Goal: Information Seeking & Learning: Learn about a topic

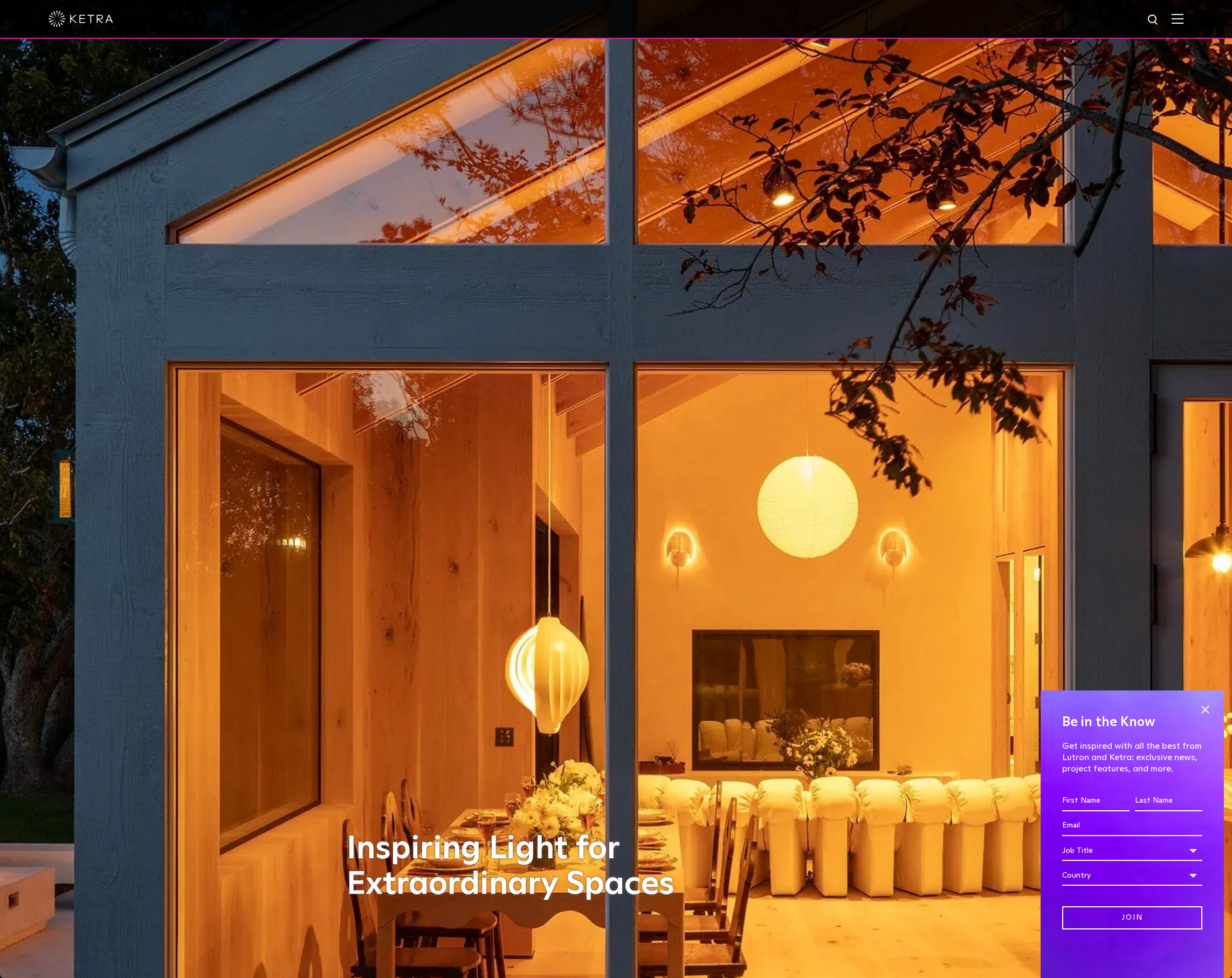
click at [1180, 18] on img at bounding box center [1177, 18] width 12 height 10
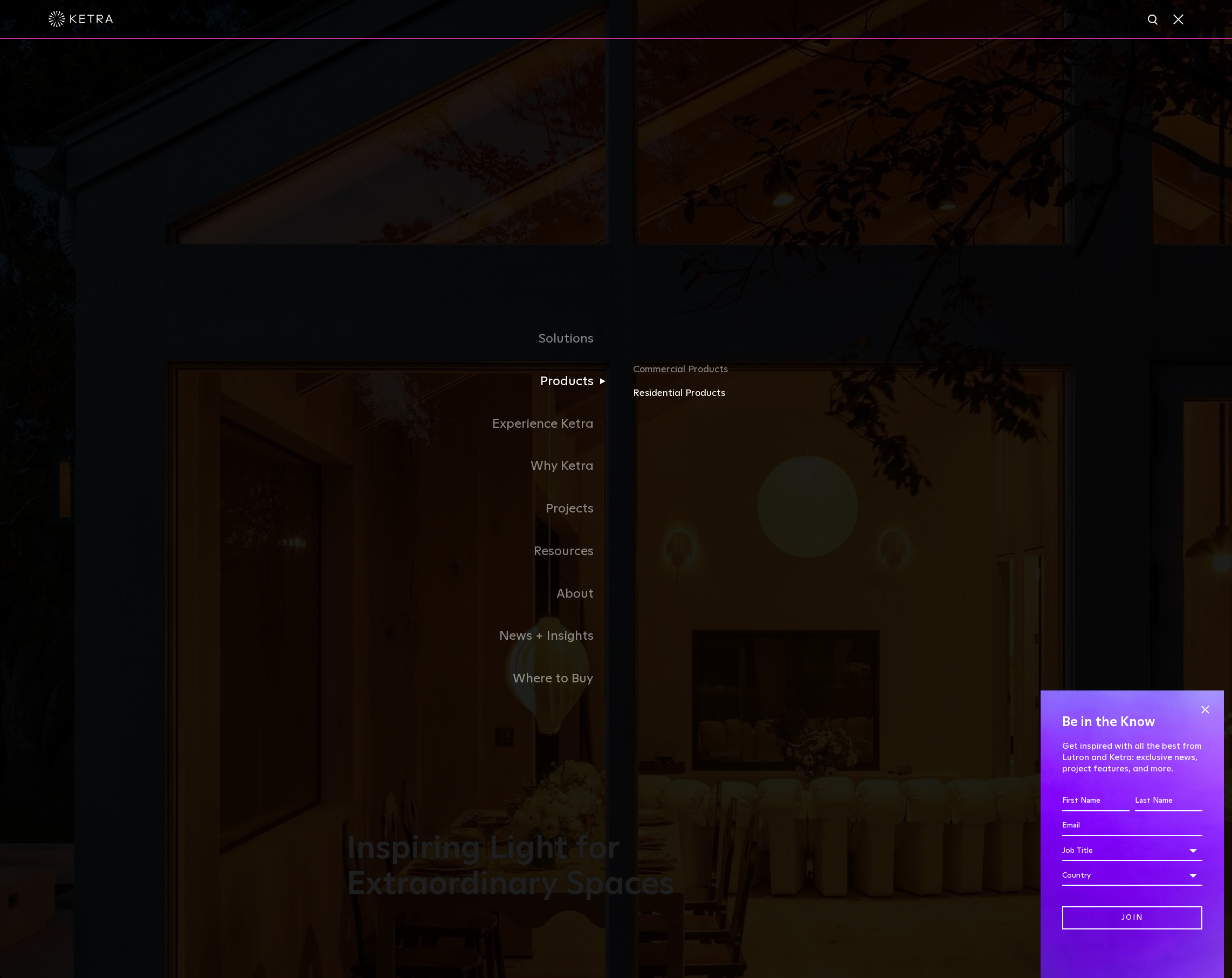
click at [663, 393] on link "Residential Products" at bounding box center [759, 393] width 252 height 16
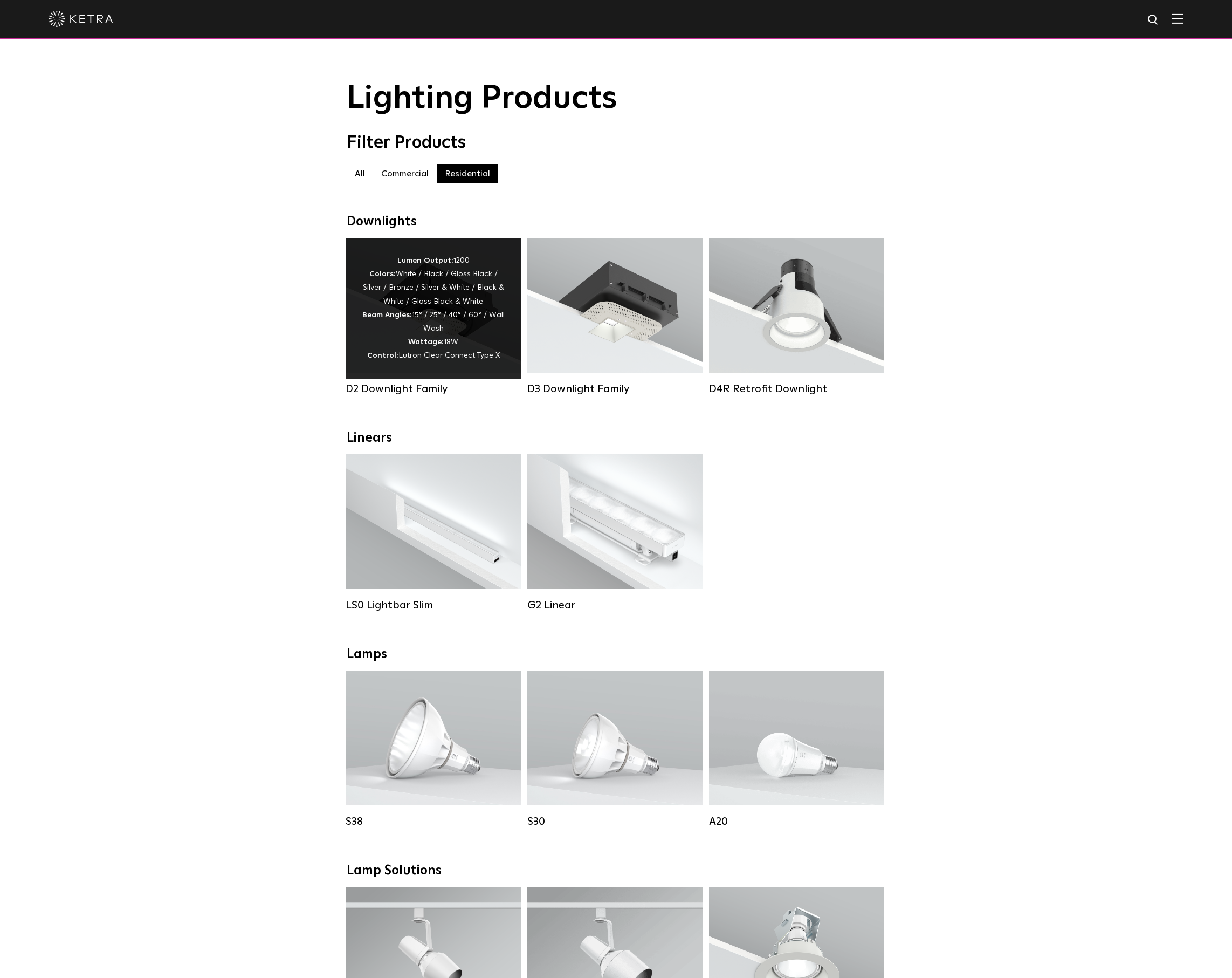
click at [411, 347] on div "Lumen Output: 1200 Colors: White / Black / Gloss Black / Silver / Bronze / Silv…" at bounding box center [433, 309] width 143 height 109
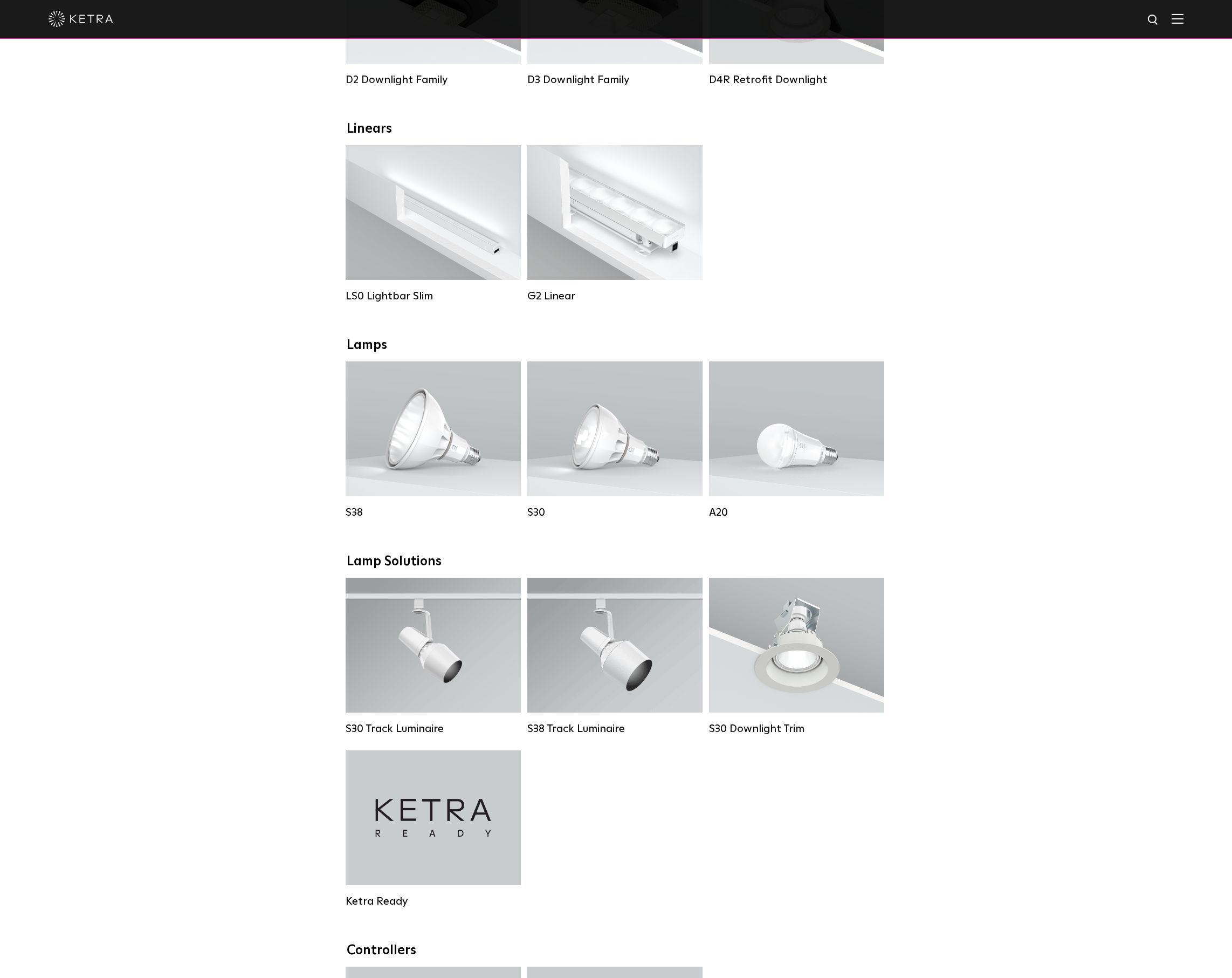
scroll to position [376, 0]
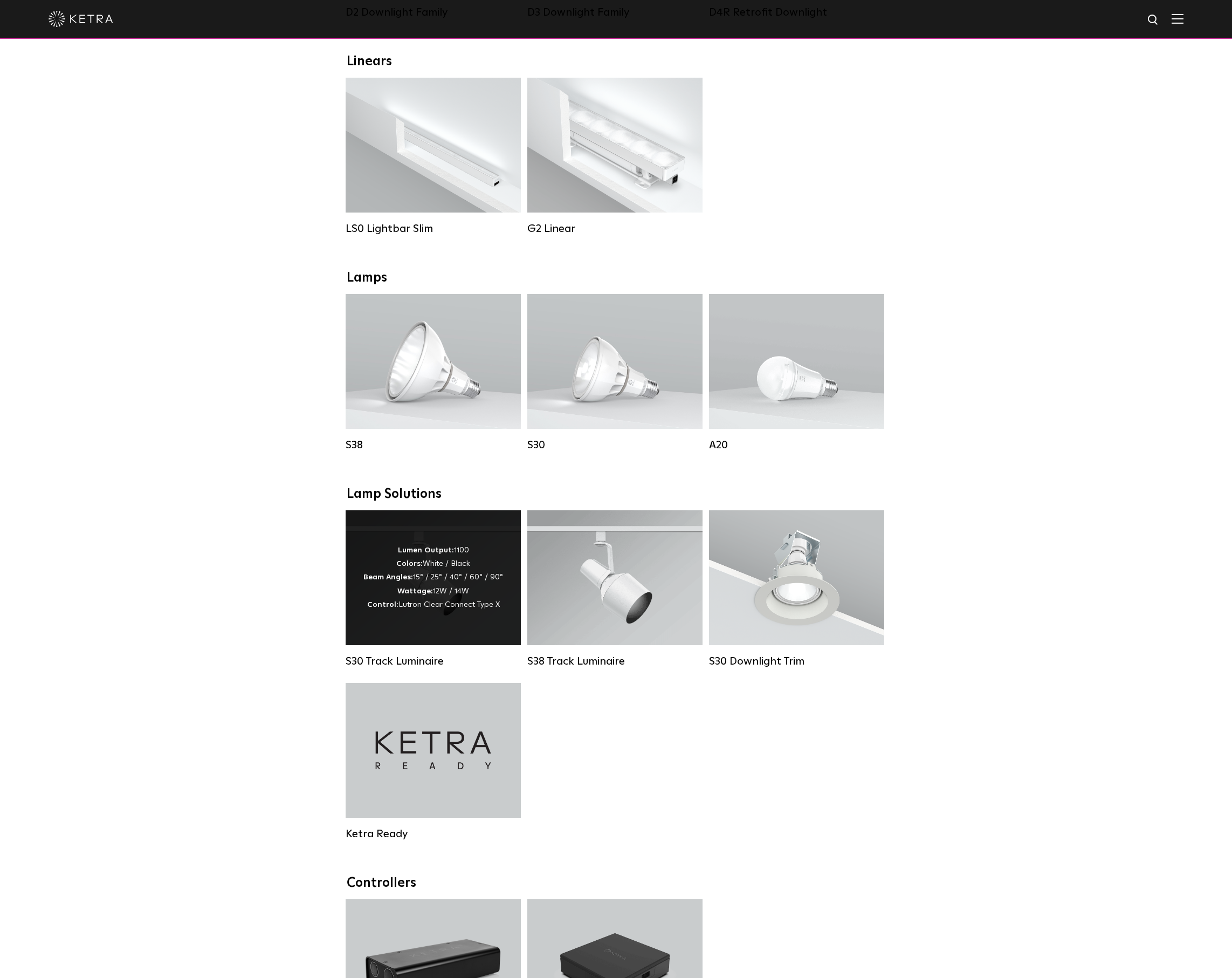
click at [428, 576] on div "Lumen Output: 1100 Colors: White / Black Beam Angles: 15° / 25° / 40° / 60° / 9…" at bounding box center [433, 578] width 140 height 68
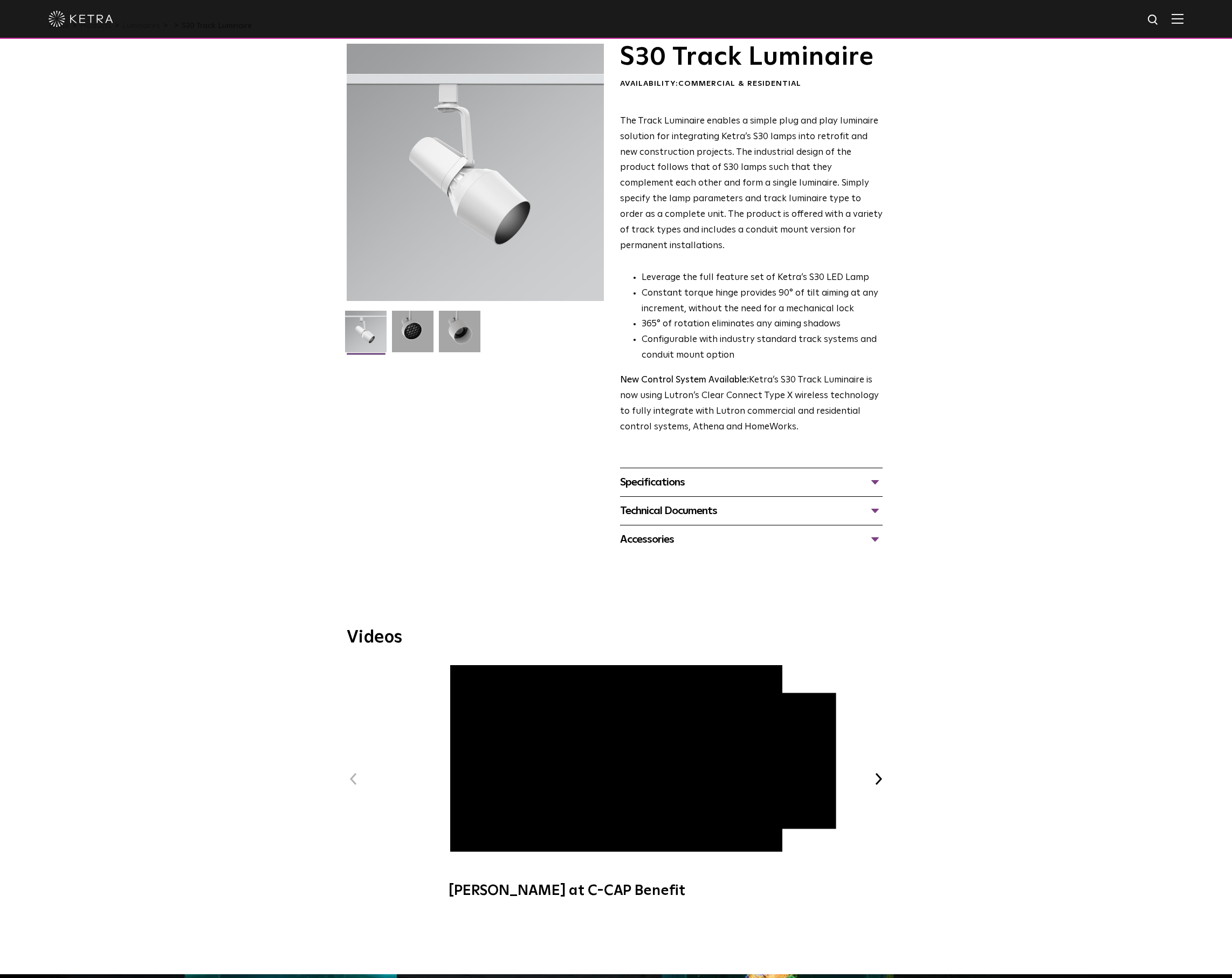
scroll to position [42, 0]
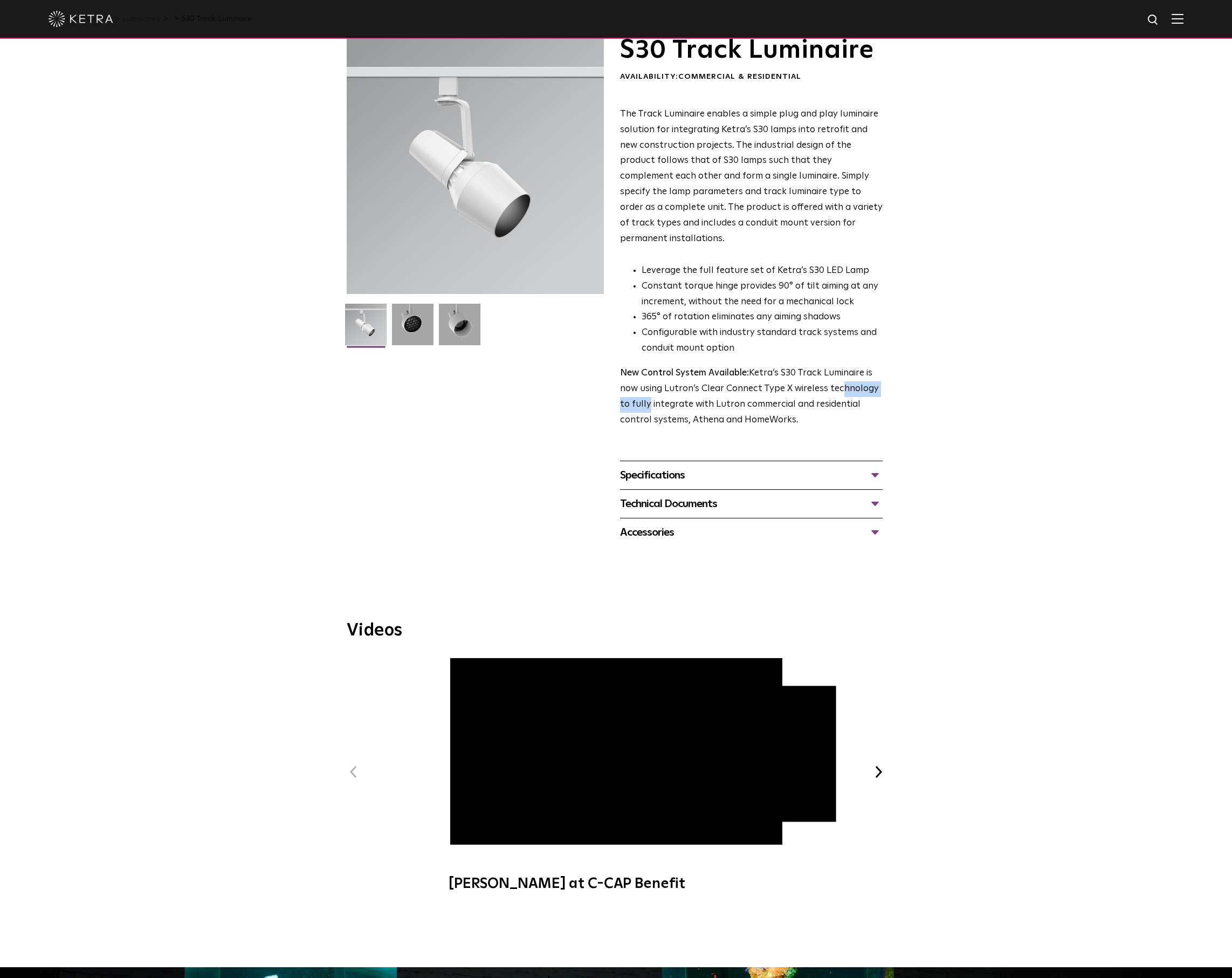
drag, startPoint x: 645, startPoint y: 372, endPoint x: 833, endPoint y: 358, distance: 188.5
click at [832, 366] on p "New Control System Available: Ketra’s S30 Track Luminaire is now using Lutron’s…" at bounding box center [751, 397] width 263 height 63
click at [833, 366] on p "New Control System Available: Ketra’s S30 Track Luminaire is now using Lutron’s…" at bounding box center [751, 397] width 263 height 63
drag, startPoint x: 647, startPoint y: 386, endPoint x: 866, endPoint y: 375, distance: 219.3
click at [866, 375] on p "New Control System Available: Ketra’s S30 Track Luminaire is now using Lutron’s…" at bounding box center [751, 397] width 263 height 63
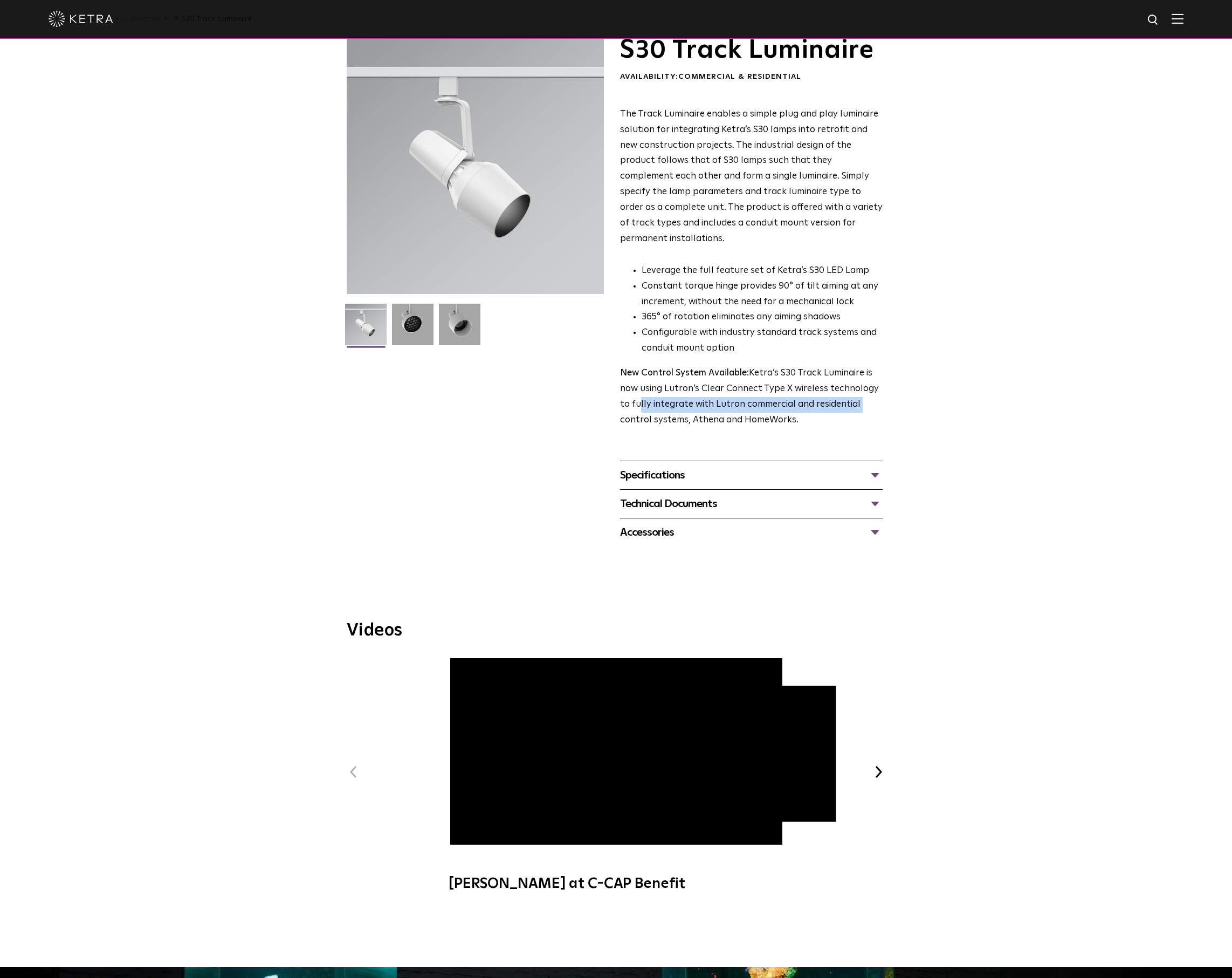
click at [866, 375] on p "New Control System Available: Ketra’s S30 Track Luminaire is now using Lutron’s…" at bounding box center [751, 397] width 263 height 63
drag, startPoint x: 780, startPoint y: 395, endPoint x: 705, endPoint y: 390, distance: 75.2
click at [705, 390] on p "New Control System Available: Ketra’s S30 Track Luminaire is now using Lutron’s…" at bounding box center [751, 397] width 263 height 63
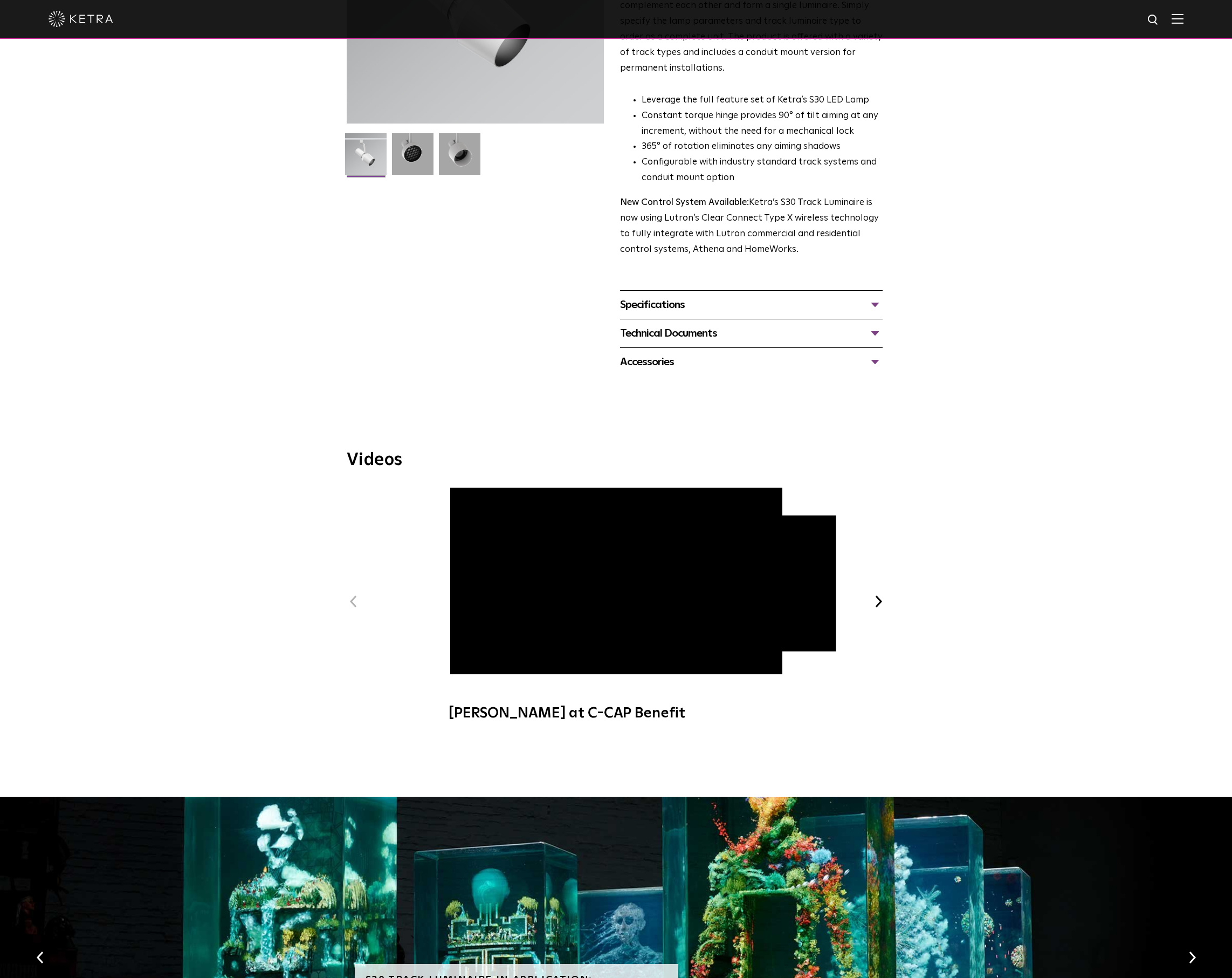
scroll to position [206, 0]
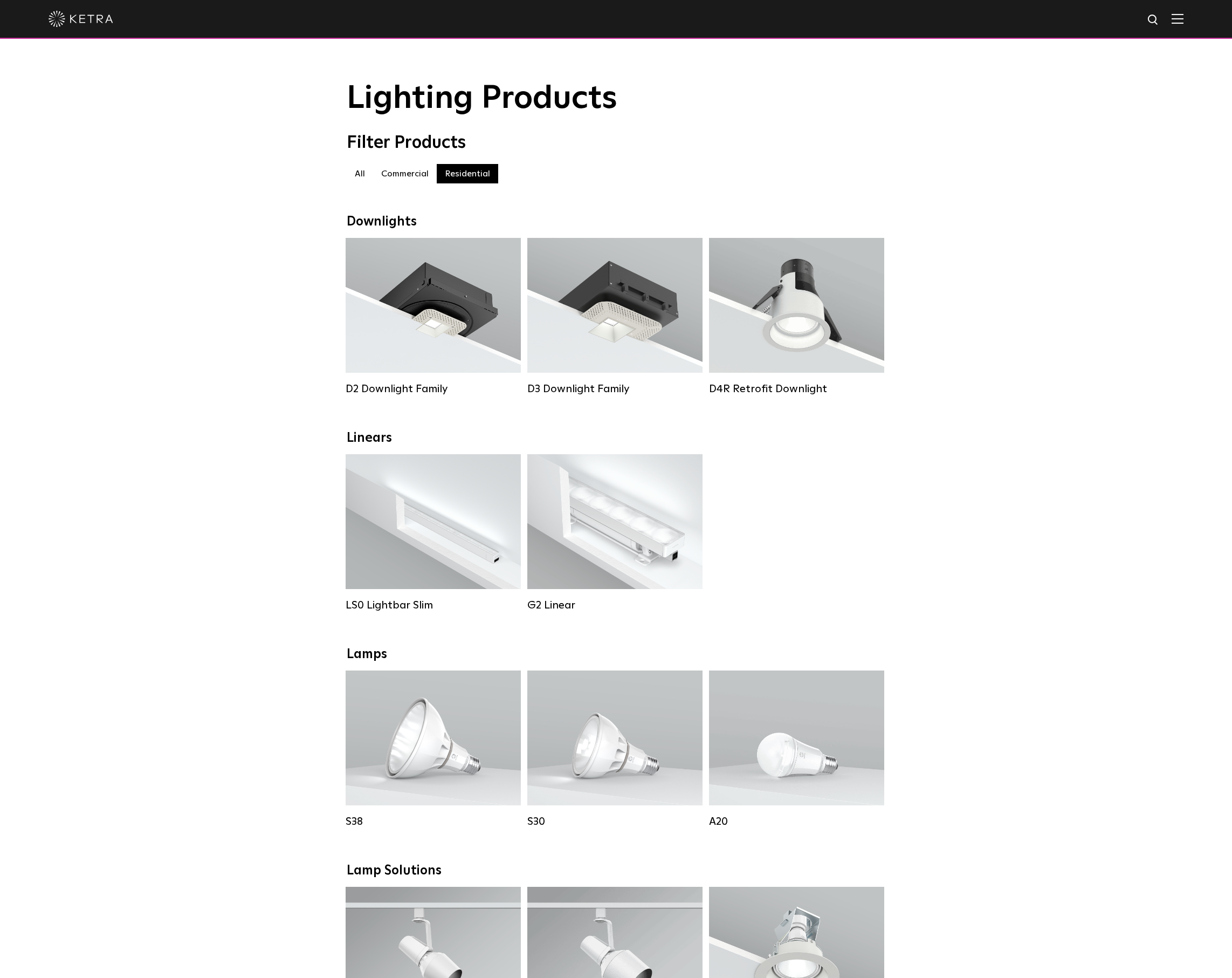
click at [419, 170] on label "Commercial" at bounding box center [405, 173] width 64 height 19
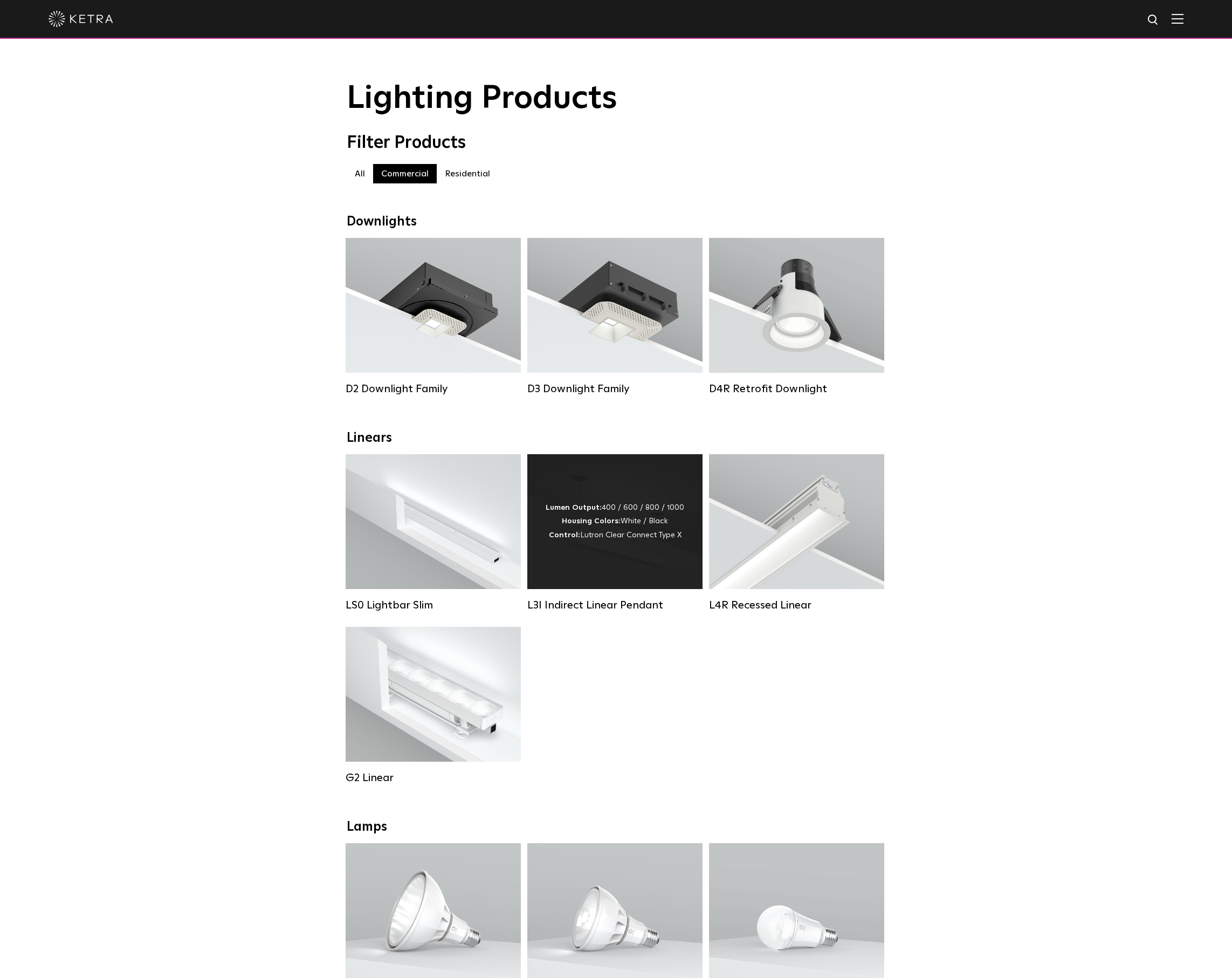
scroll to position [204, 0]
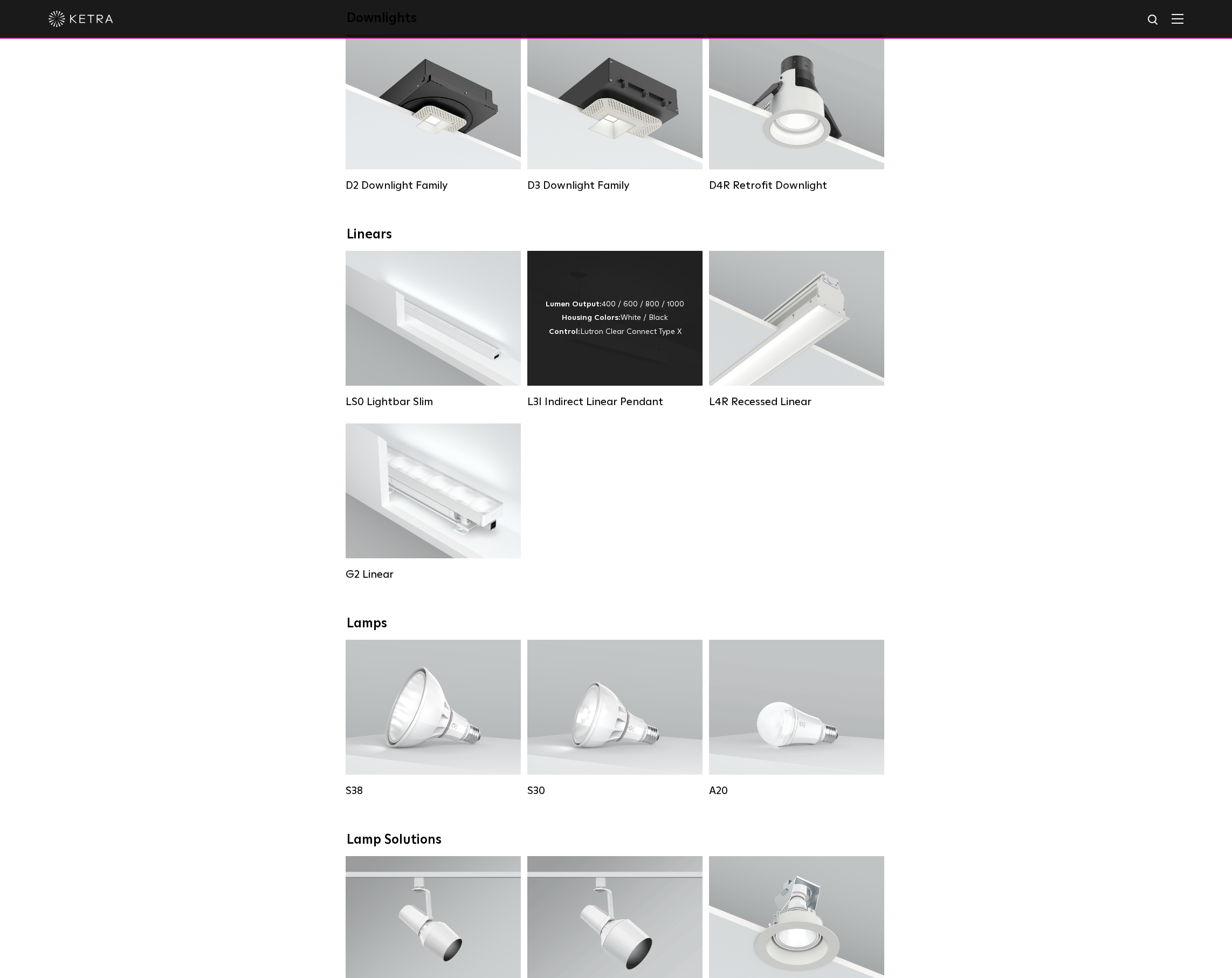
click at [613, 350] on div "Lumen Output: 400 / 600 / 800 / 1000 Housing Colors: White / Black Control: Lut…" at bounding box center [615, 318] width 175 height 135
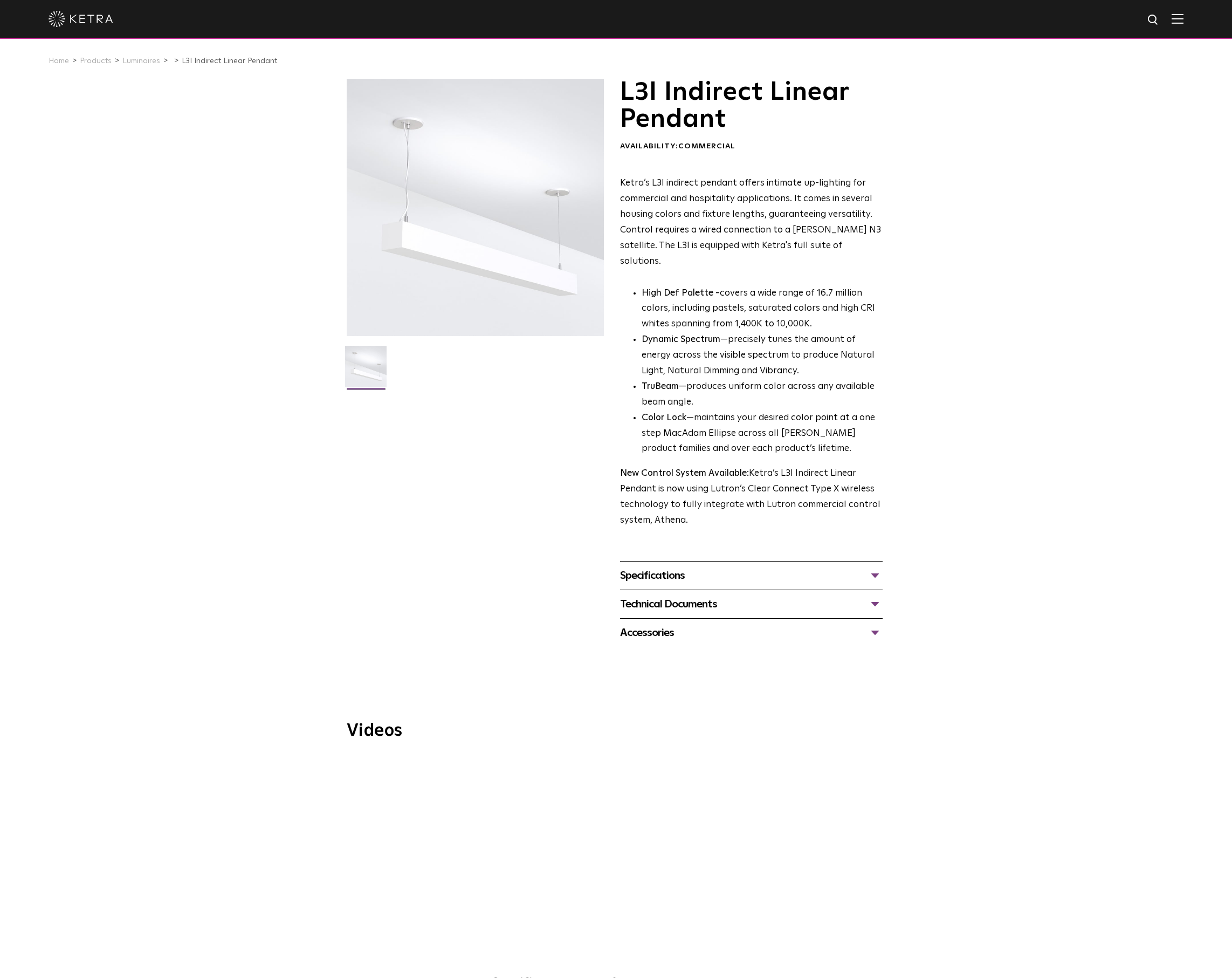
scroll to position [7, 0]
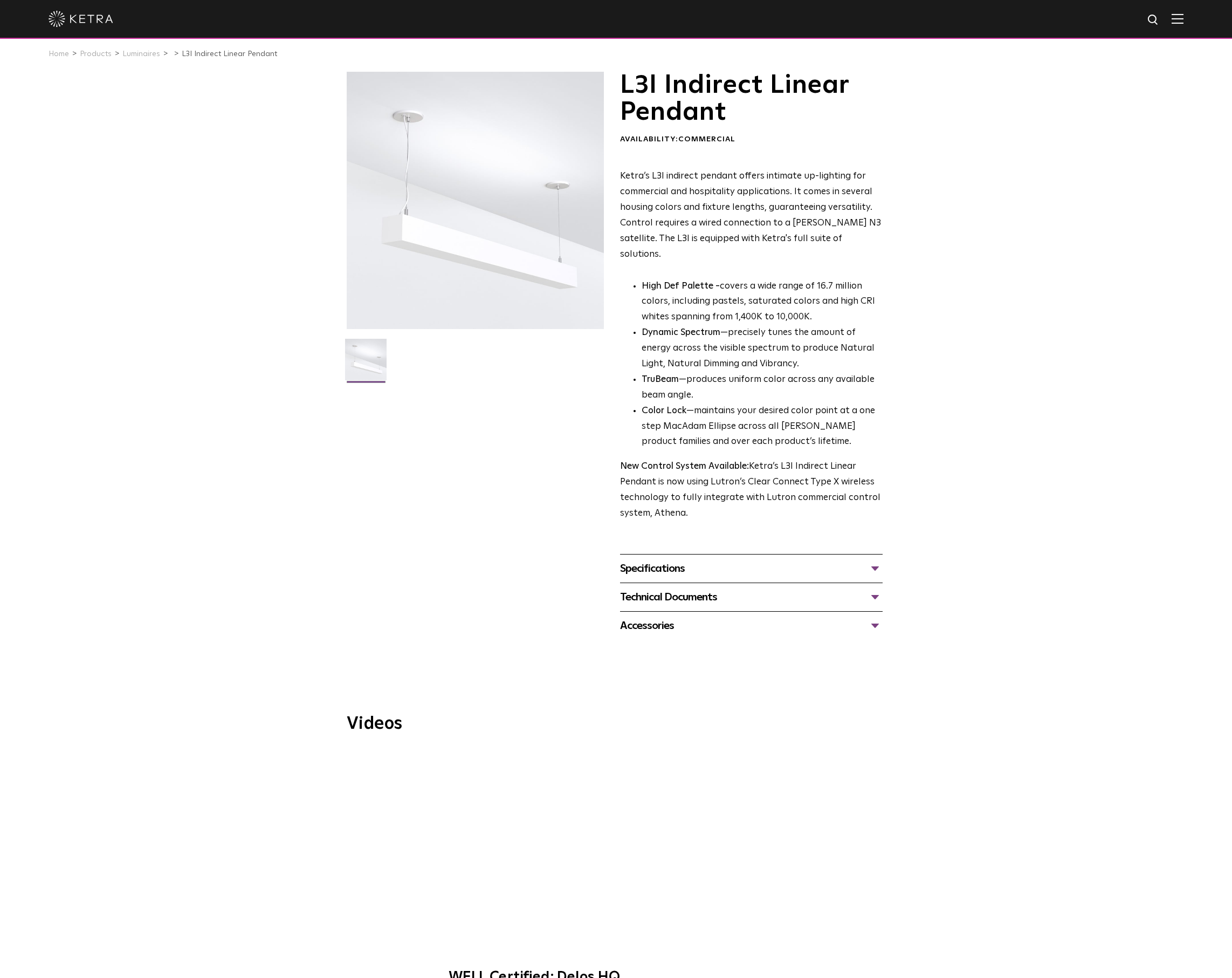
click at [751, 560] on div "Specifications" at bounding box center [751, 568] width 263 height 18
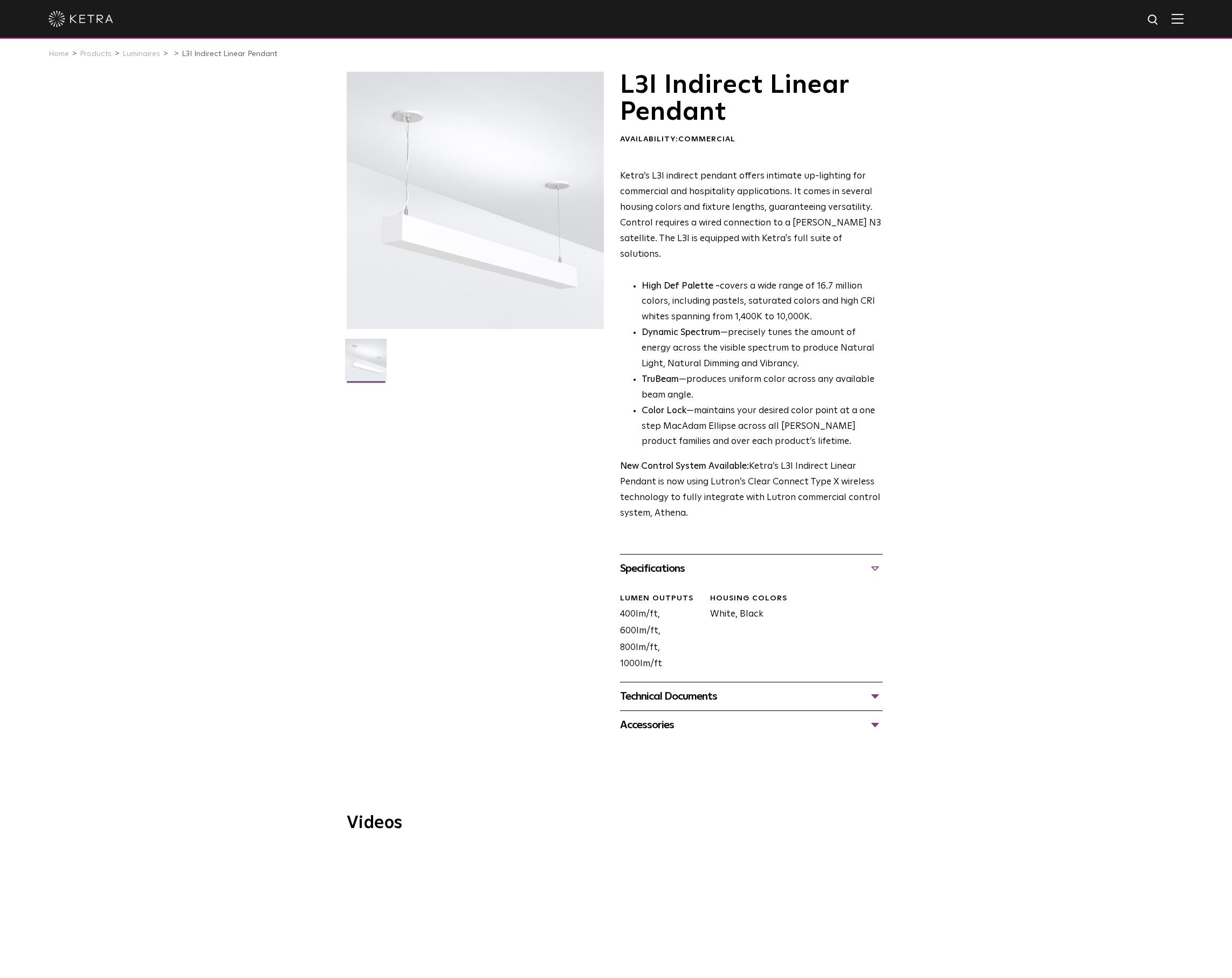
click at [715, 560] on div "Specifications" at bounding box center [751, 568] width 263 height 18
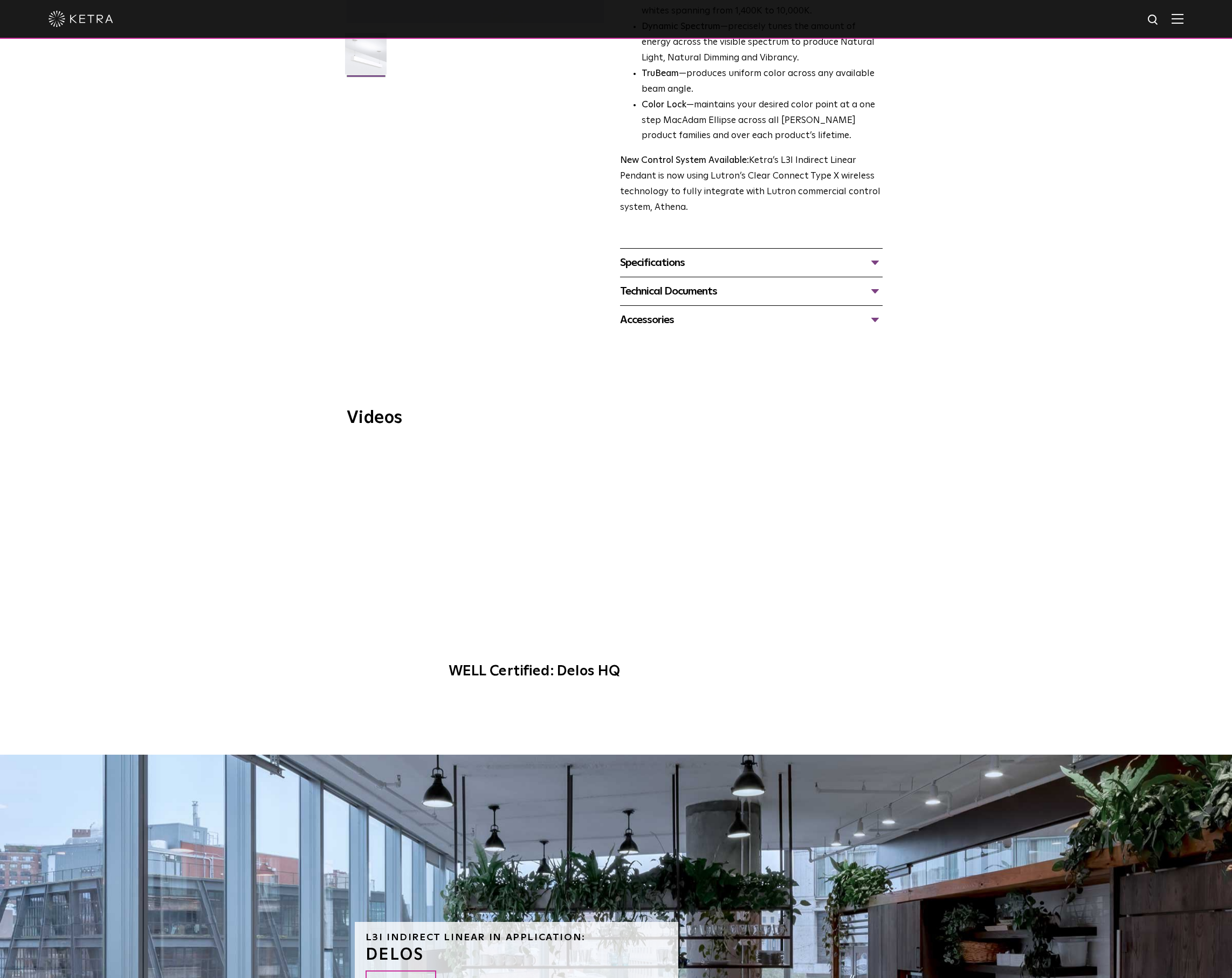
scroll to position [532, 0]
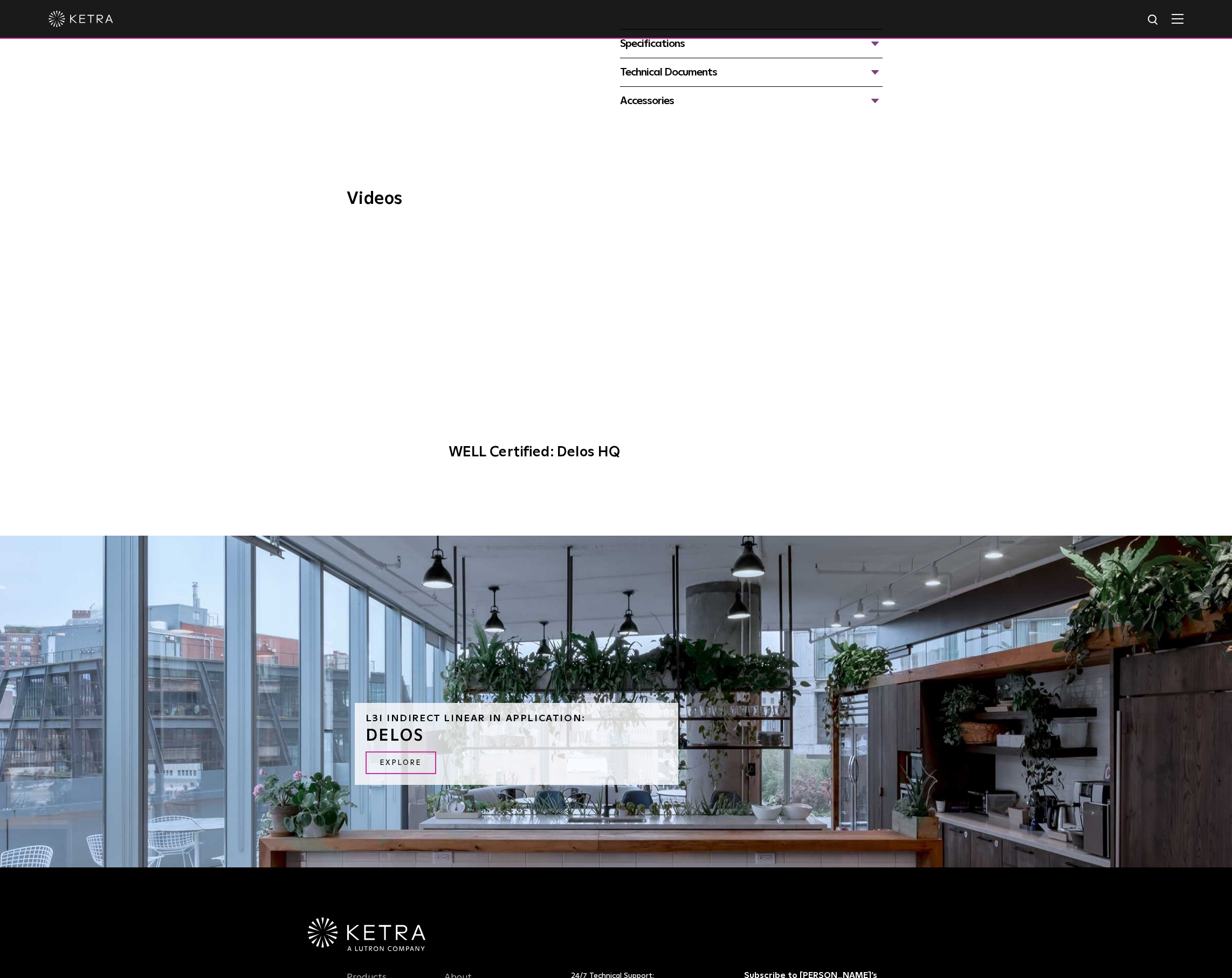
click at [761, 64] on div "Technical Documents" at bounding box center [751, 72] width 263 height 18
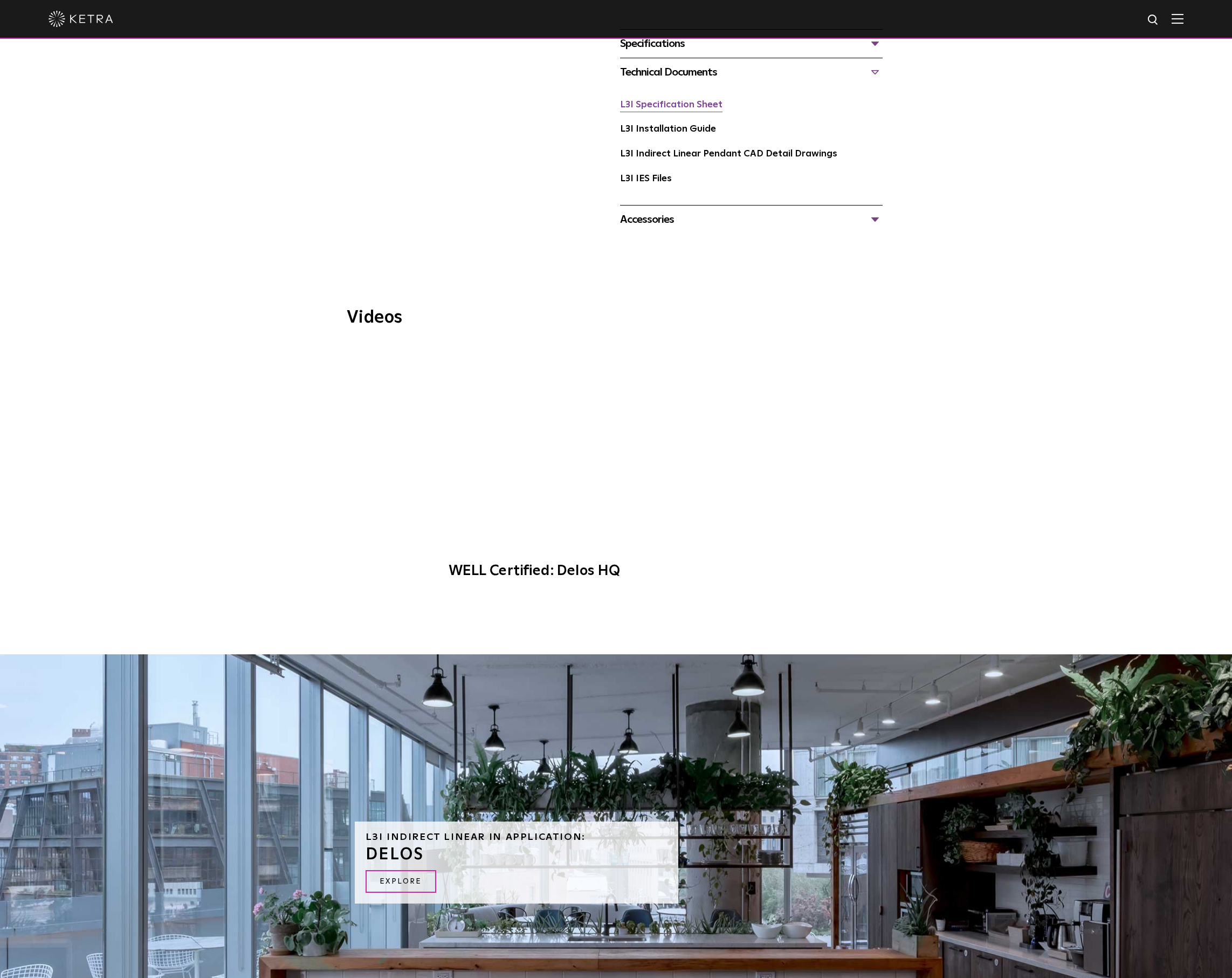
click at [688, 100] on link "L3I Specification Sheet" at bounding box center [671, 105] width 102 height 9
